Goal: Task Accomplishment & Management: Manage account settings

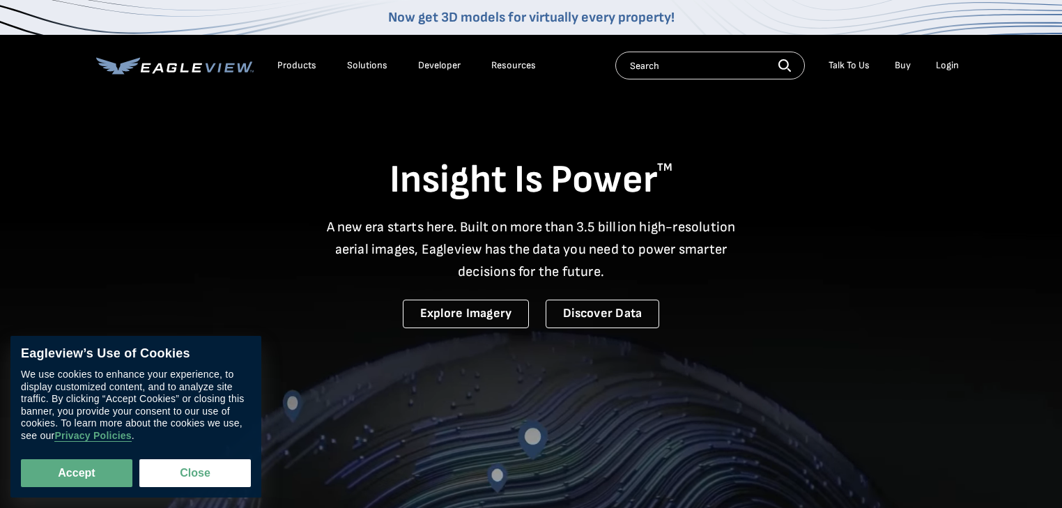
click at [955, 68] on div "Login" at bounding box center [947, 65] width 23 height 13
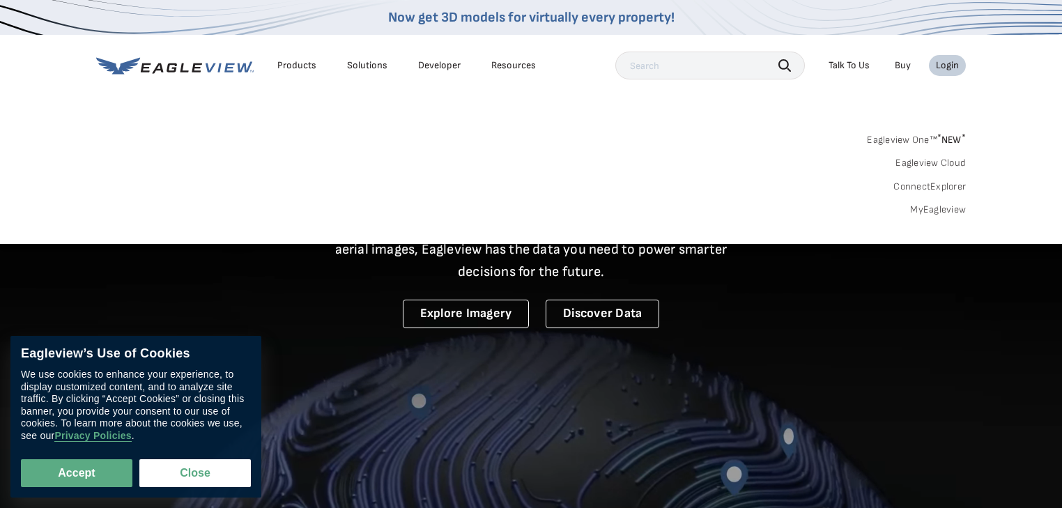
click at [946, 69] on div "Login" at bounding box center [947, 65] width 23 height 13
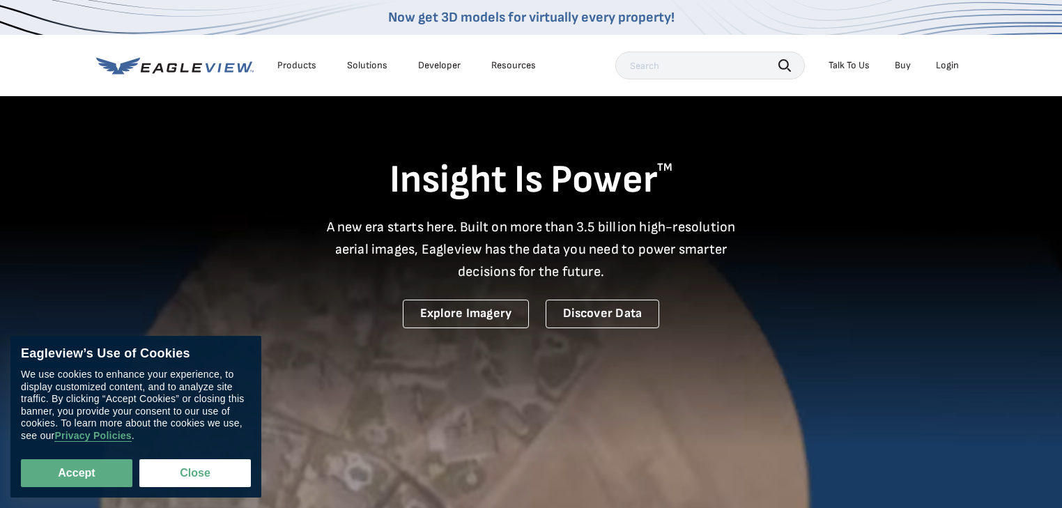
click at [946, 69] on div "Login" at bounding box center [947, 65] width 23 height 13
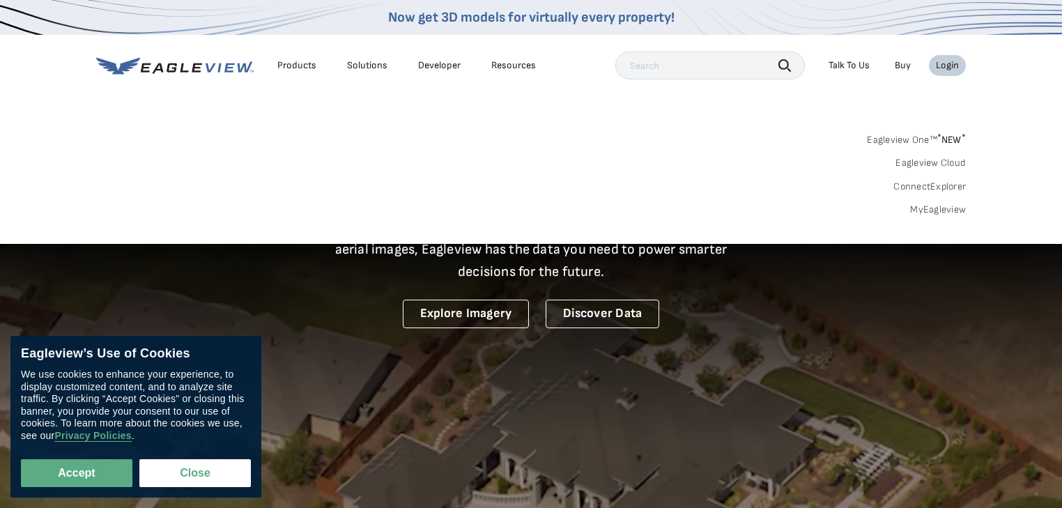
click at [934, 210] on link "MyEagleview" at bounding box center [938, 209] width 56 height 13
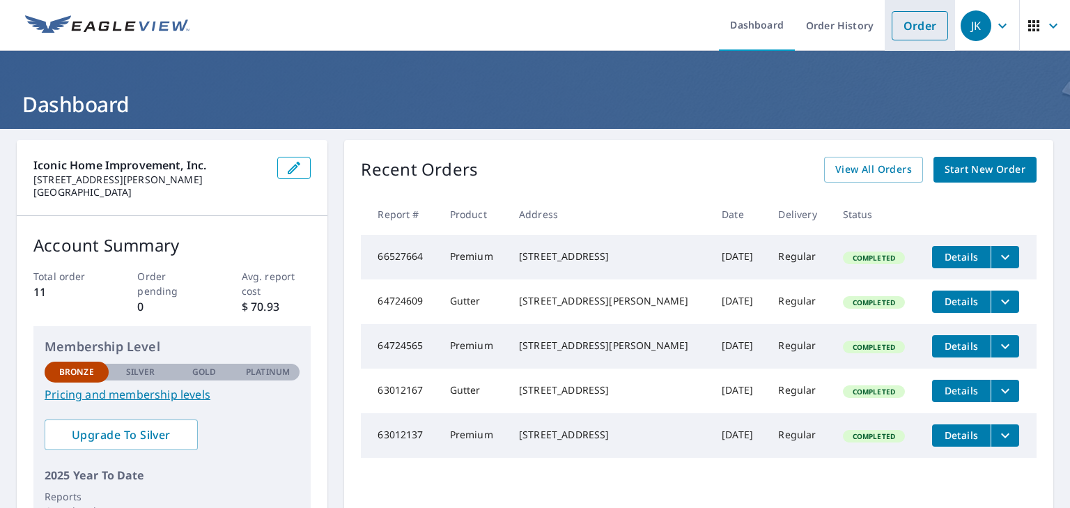
click at [919, 33] on link "Order" at bounding box center [920, 25] width 56 height 29
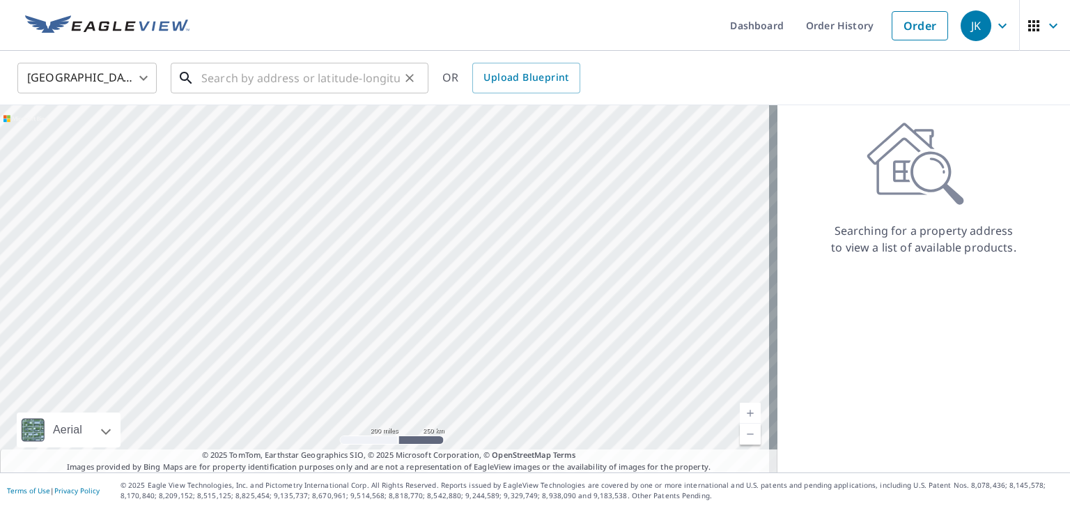
click at [242, 79] on input "text" at bounding box center [300, 78] width 199 height 39
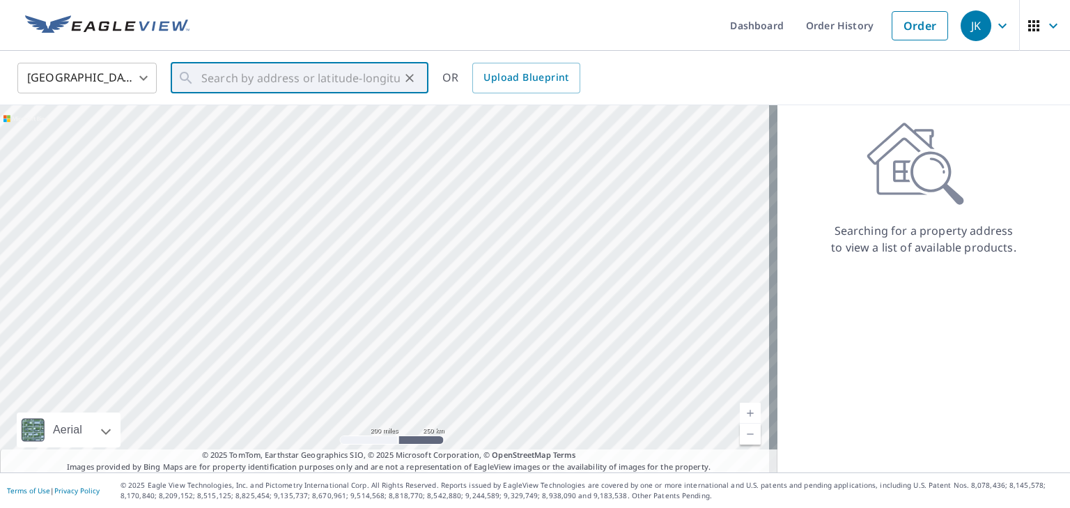
click at [997, 23] on icon "button" at bounding box center [1002, 25] width 17 height 17
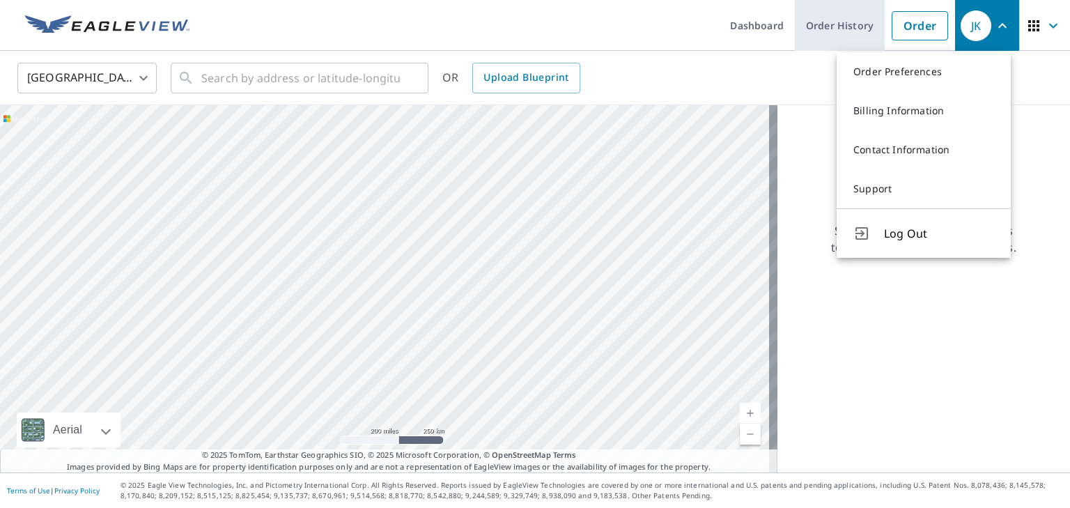
click at [842, 15] on link "Order History" at bounding box center [840, 25] width 90 height 51
